Goal: Transaction & Acquisition: Purchase product/service

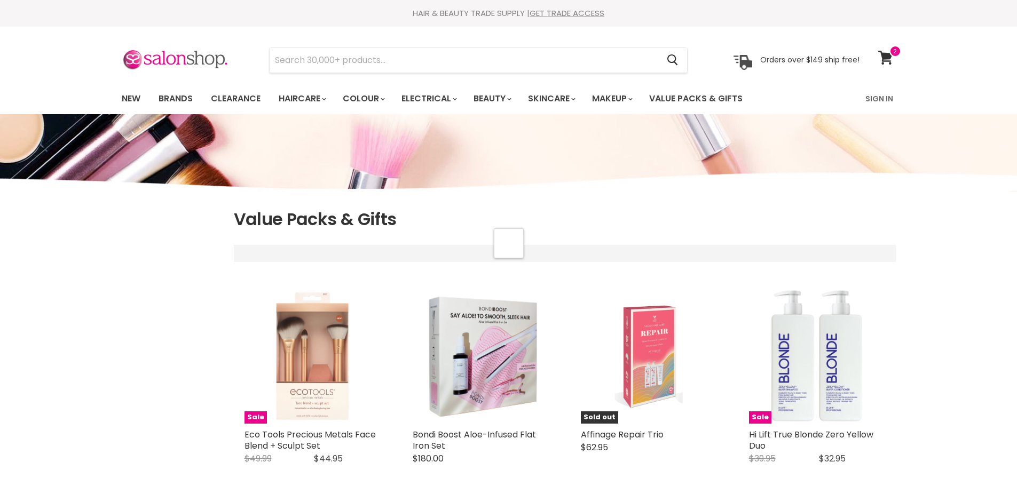
select select "manual"
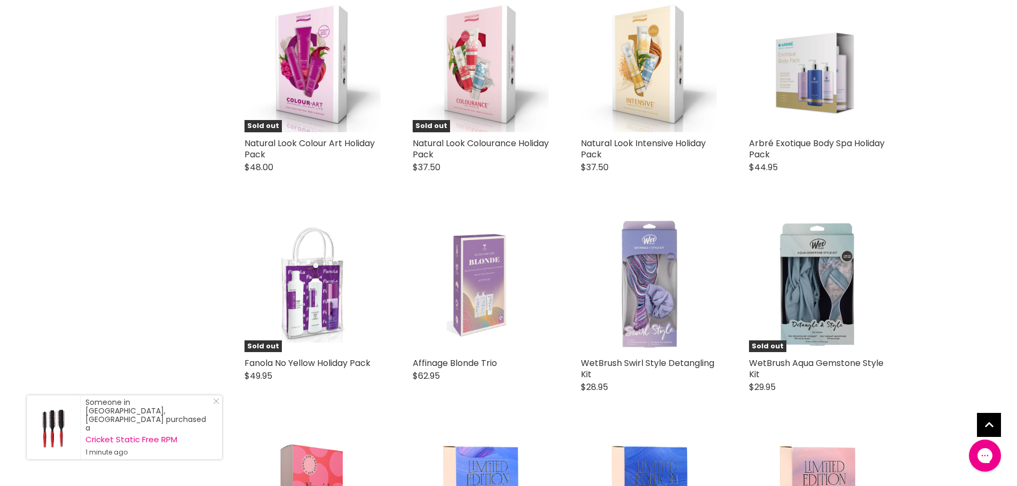
scroll to position [2081, 0]
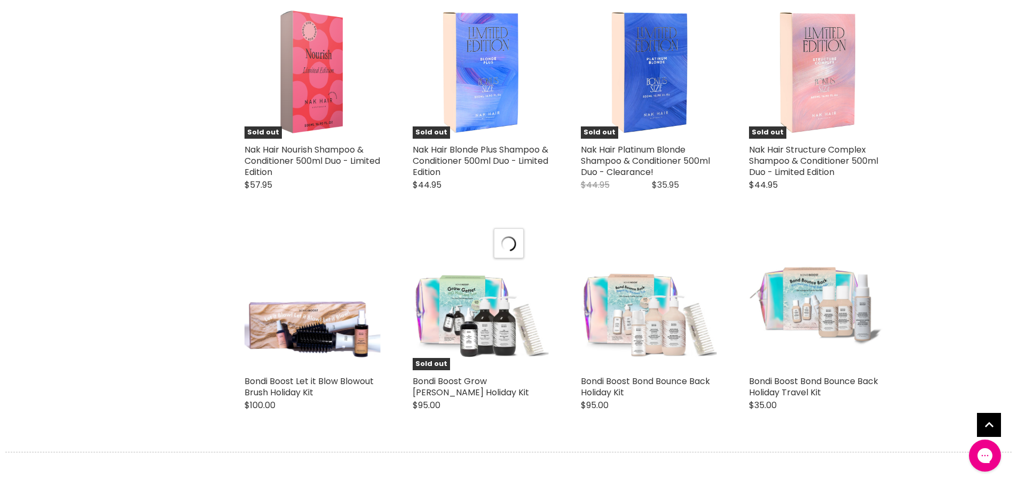
select select "manual"
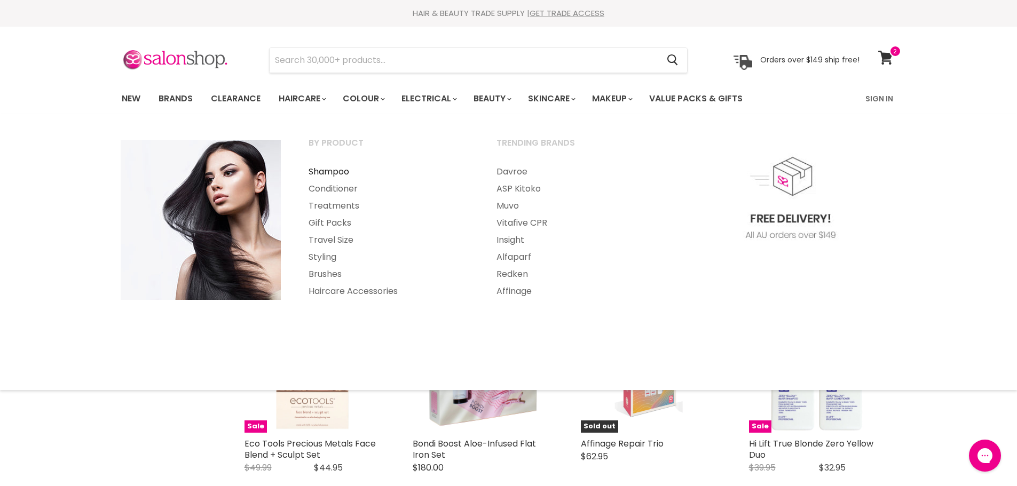
click at [332, 171] on link "Shampoo" at bounding box center [388, 171] width 186 height 17
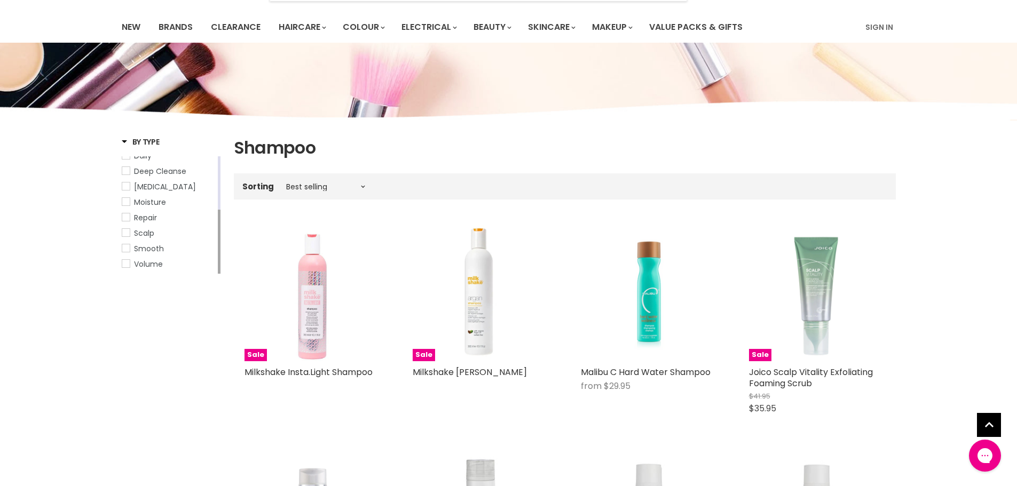
scroll to position [53, 0]
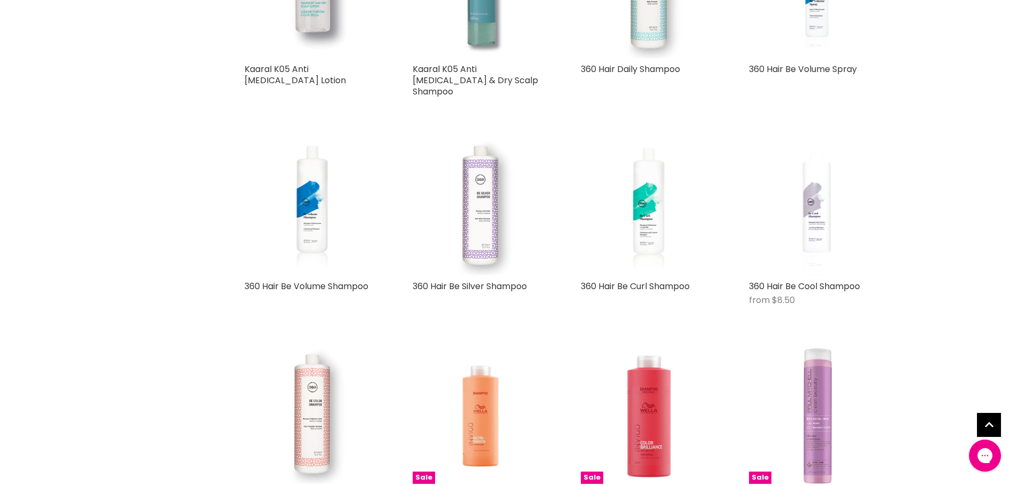
scroll to position [5123, 0]
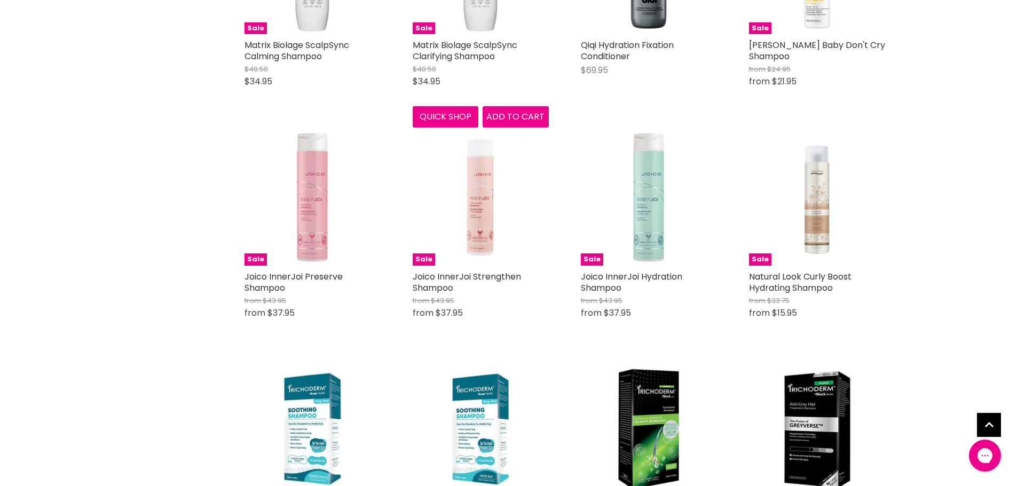
scroll to position [7792, 0]
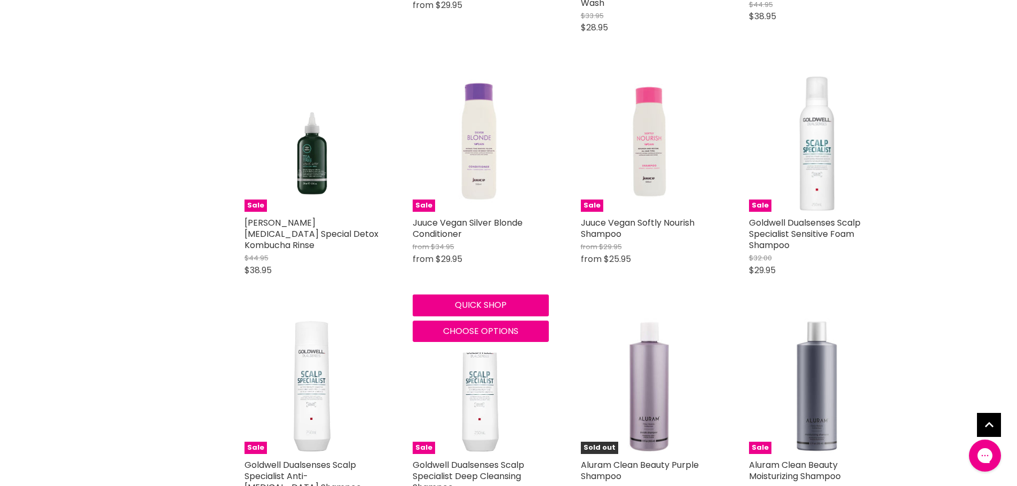
scroll to position [10674, 0]
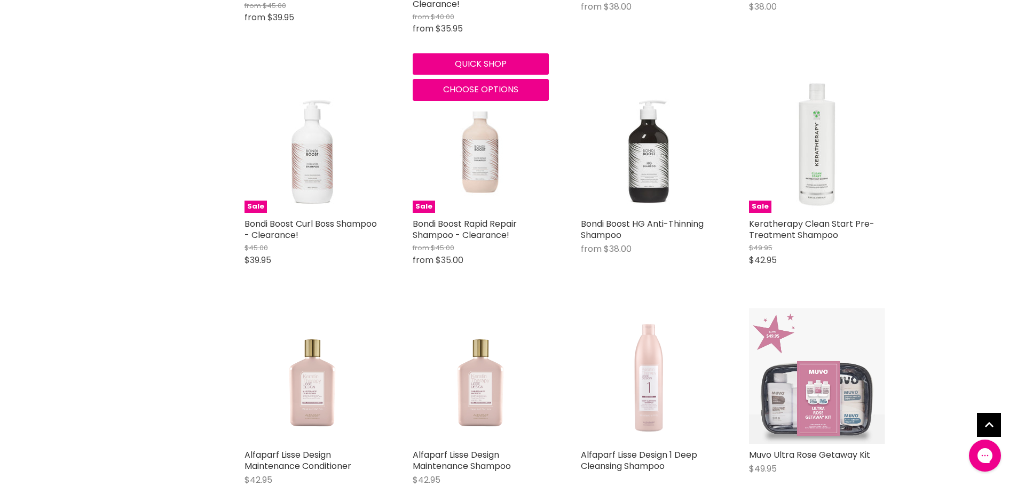
scroll to position [13556, 0]
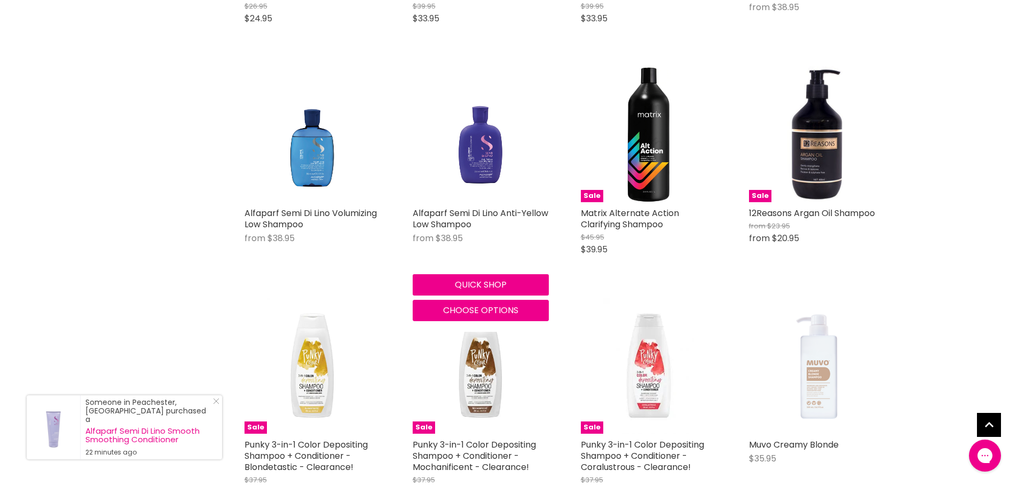
scroll to position [15210, 0]
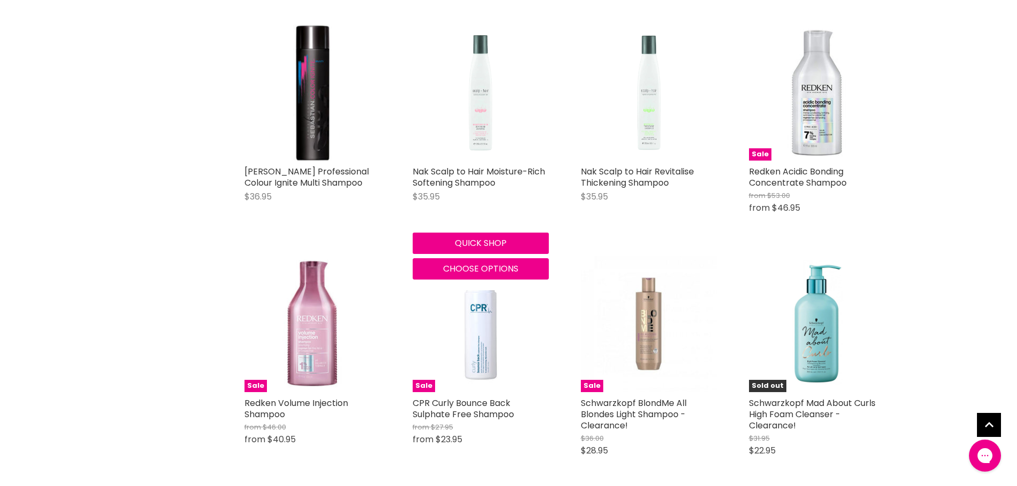
scroll to position [19106, 0]
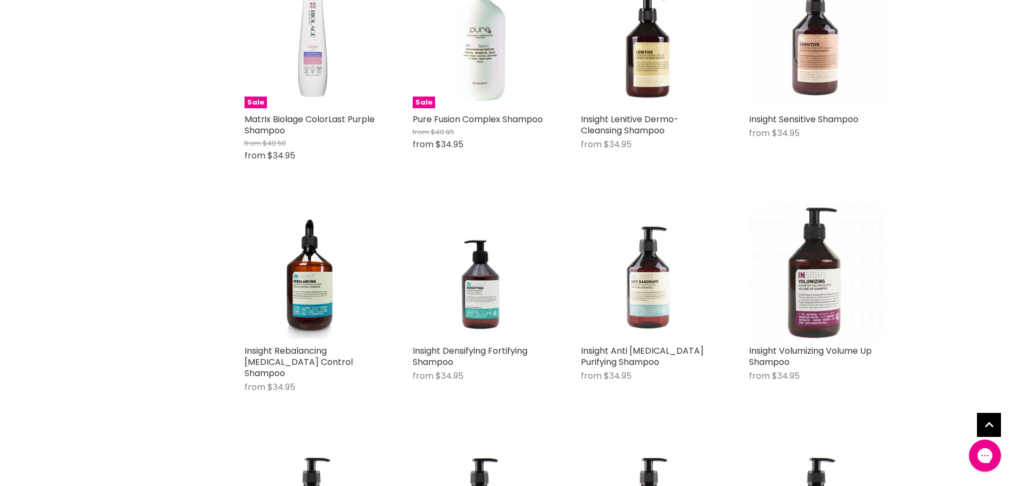
scroll to position [21241, 0]
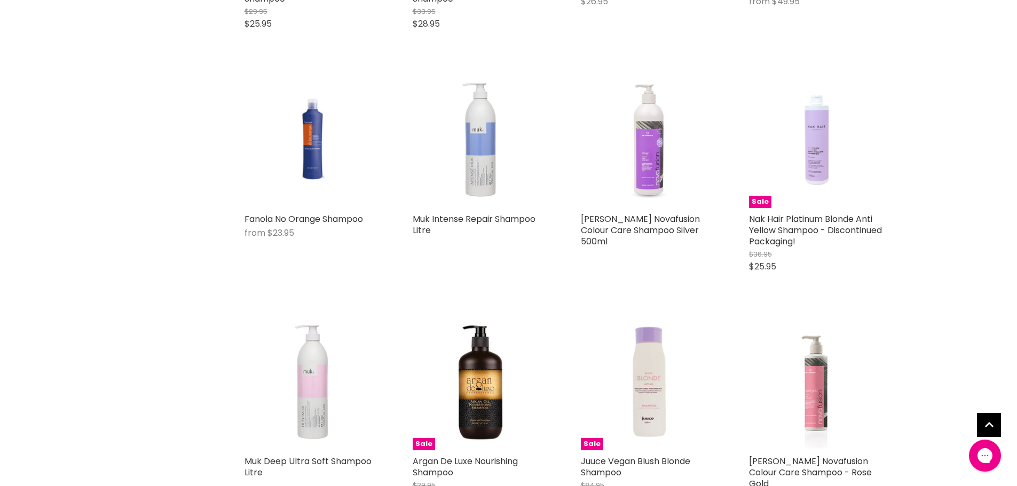
scroll to position [24710, 0]
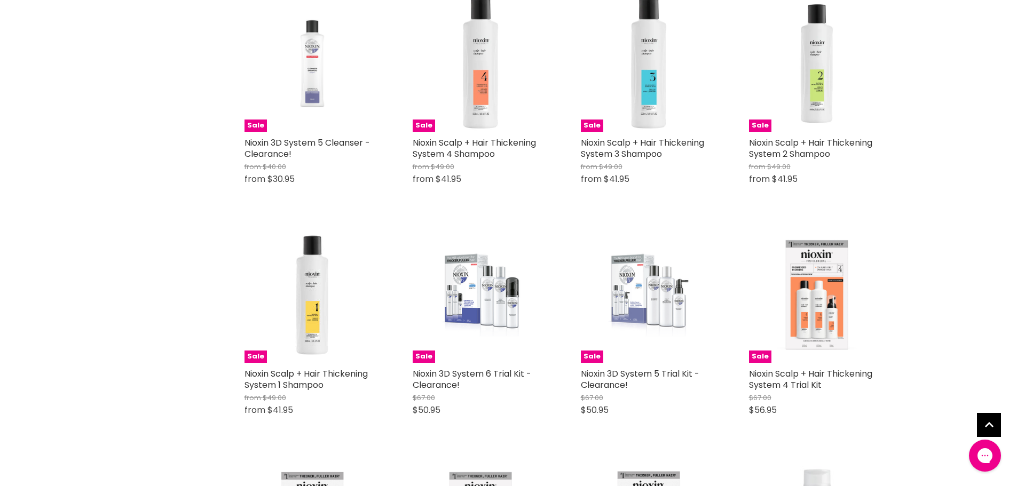
scroll to position [27058, 0]
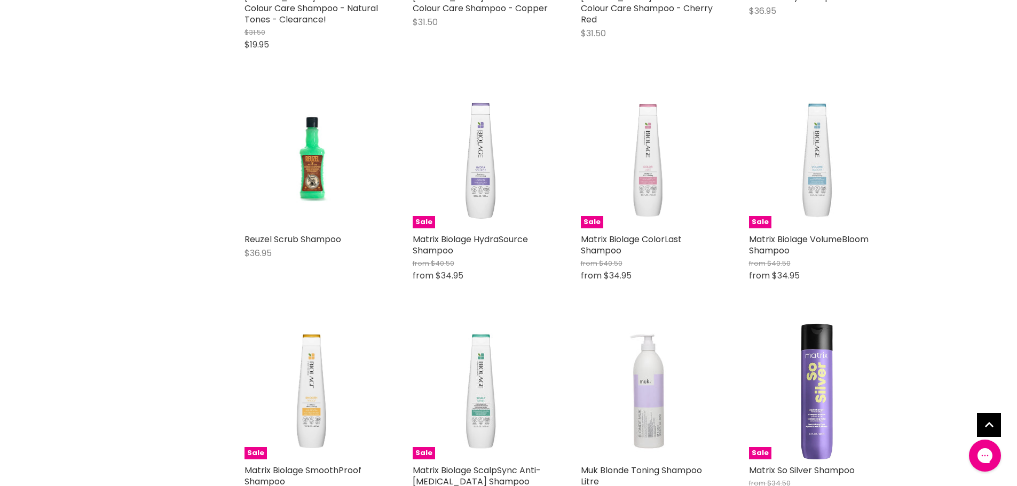
scroll to position [29886, 0]
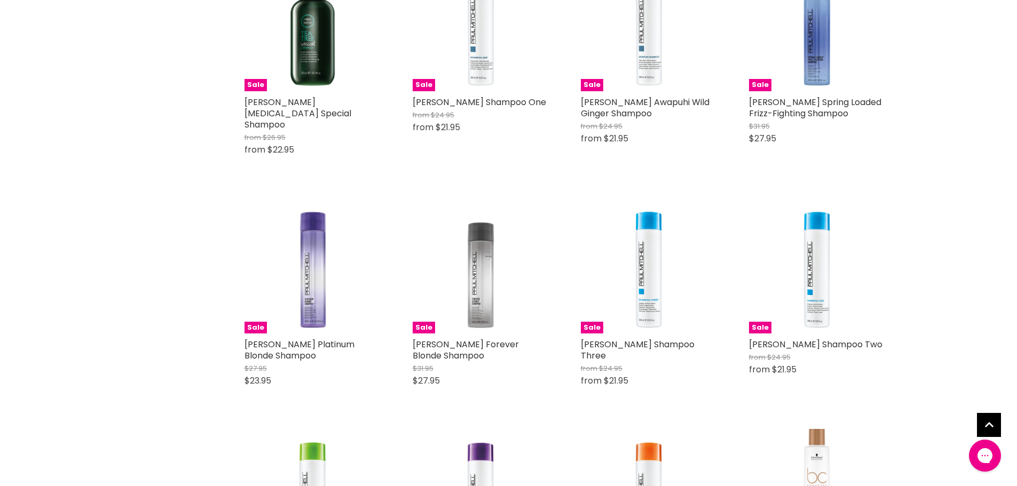
scroll to position [32768, 0]
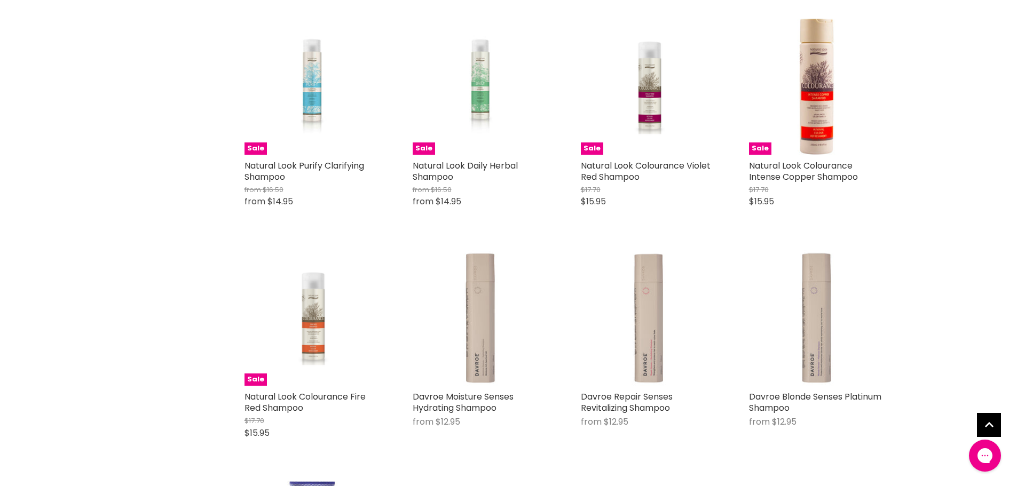
scroll to position [35543, 0]
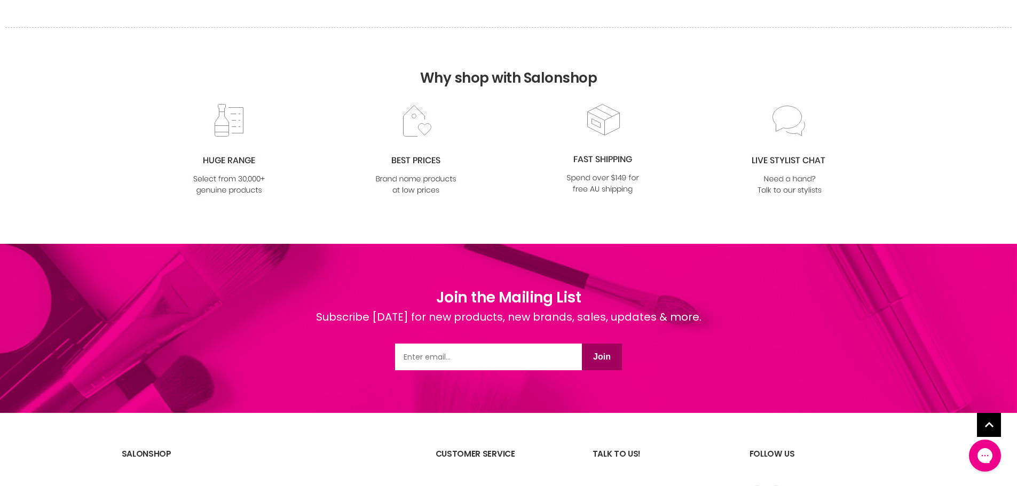
scroll to position [38547, 0]
